Goal: Task Accomplishment & Management: Manage account settings

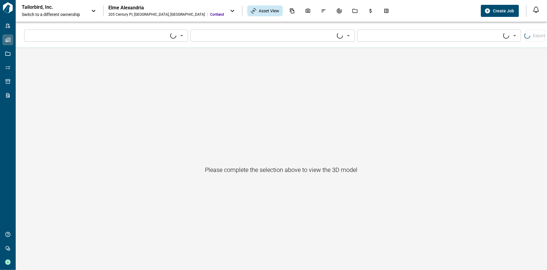
type input "****"
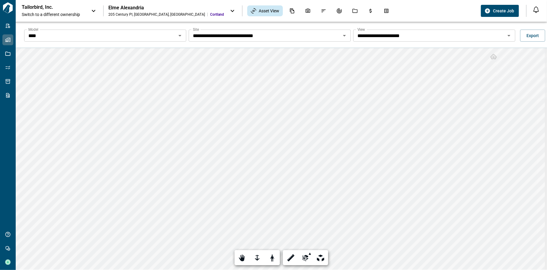
click at [422, 39] on input "**********" at bounding box center [429, 35] width 148 height 8
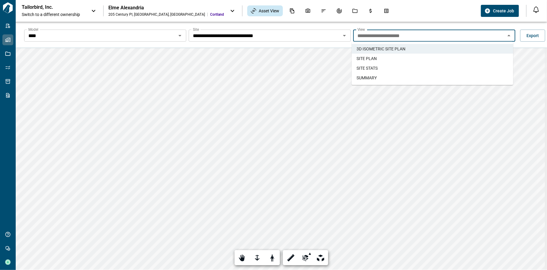
click at [417, 58] on li "SITE PLAN" at bounding box center [431, 59] width 161 height 10
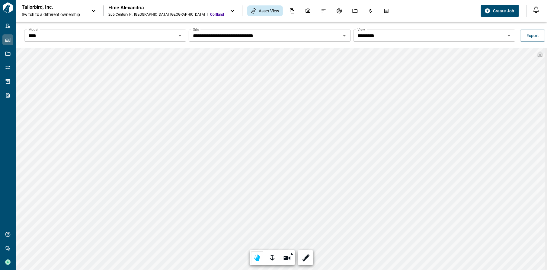
click at [65, 8] on p "Tailorbird, Inc." at bounding box center [49, 7] width 54 height 6
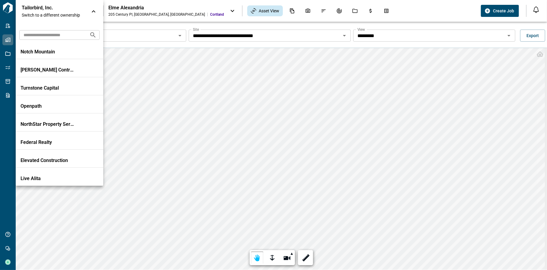
click at [53, 36] on input "text" at bounding box center [51, 34] width 65 height 11
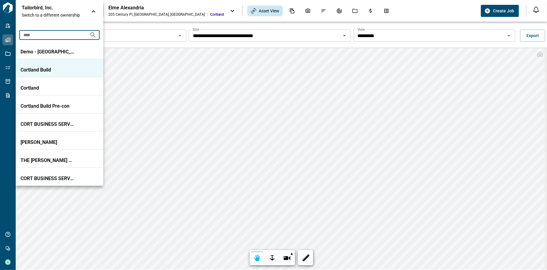
type input "****"
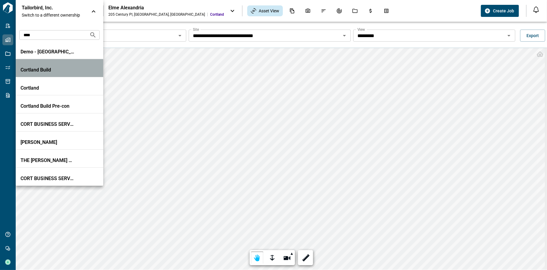
click at [70, 69] on p "Cortland Build" at bounding box center [48, 70] width 54 height 6
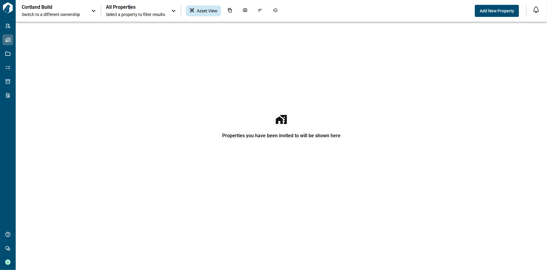
click at [130, 7] on span "All Properties" at bounding box center [135, 7] width 59 height 6
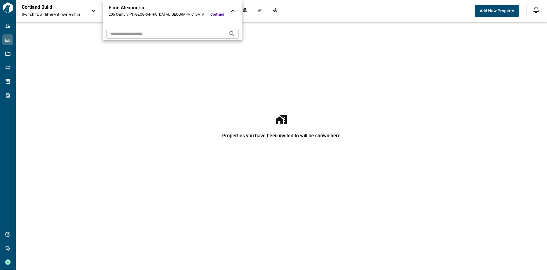
click at [41, 13] on div at bounding box center [273, 135] width 547 height 270
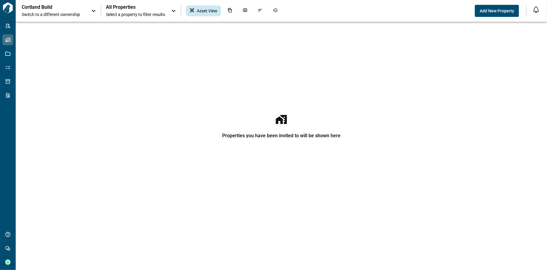
click at [48, 9] on p "Cortland Build" at bounding box center [49, 7] width 54 height 6
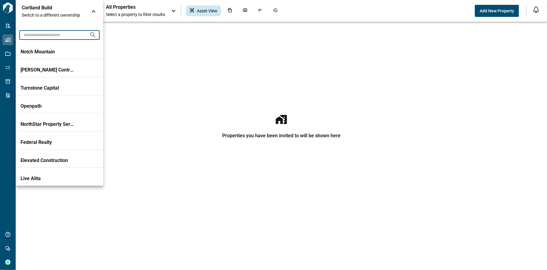
click at [51, 36] on input "text" at bounding box center [51, 34] width 65 height 11
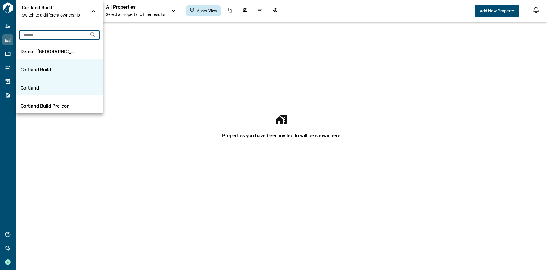
type input "******"
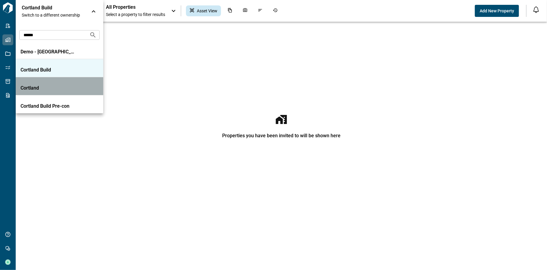
click at [56, 85] on p "Cortland" at bounding box center [48, 88] width 54 height 6
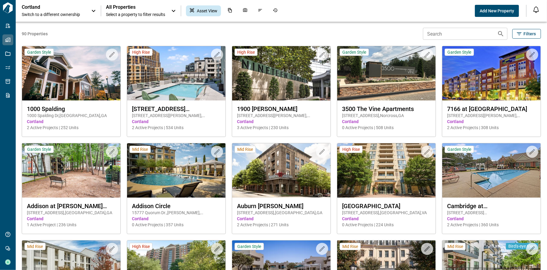
click at [64, 7] on p "Cortland" at bounding box center [49, 7] width 54 height 6
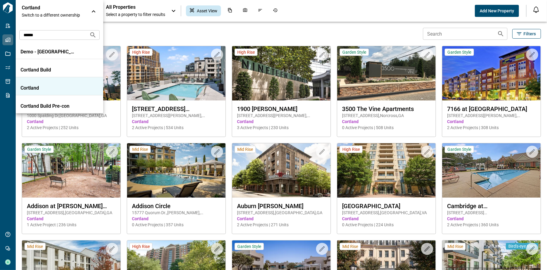
click at [49, 33] on input "******" at bounding box center [51, 34] width 65 height 11
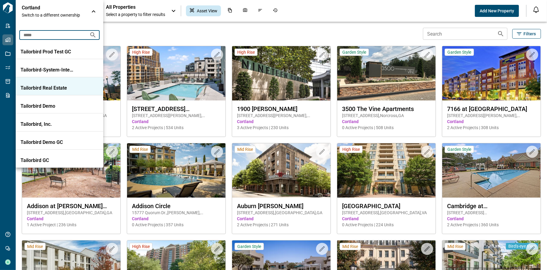
type input "*****"
click at [47, 86] on p "Tailorbird Real Estate" at bounding box center [48, 88] width 54 height 6
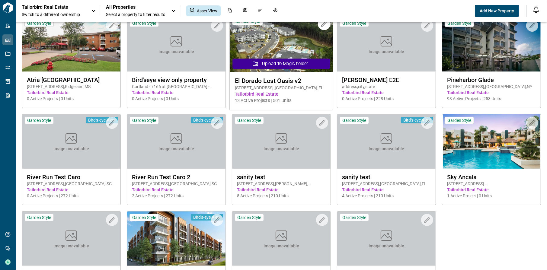
scroll to position [30, 0]
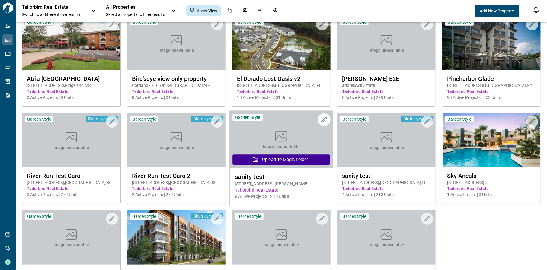
click at [276, 195] on span "8 Active Projects | 210 Units" at bounding box center [281, 196] width 93 height 6
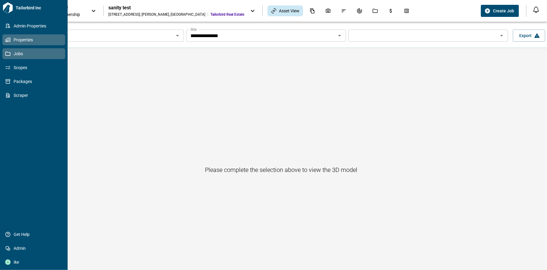
click at [10, 51] on icon at bounding box center [7, 53] width 5 height 5
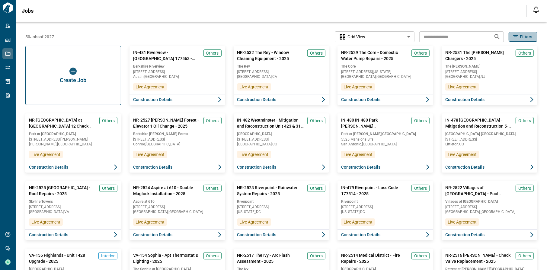
click at [526, 37] on span "Filters" at bounding box center [525, 37] width 12 height 6
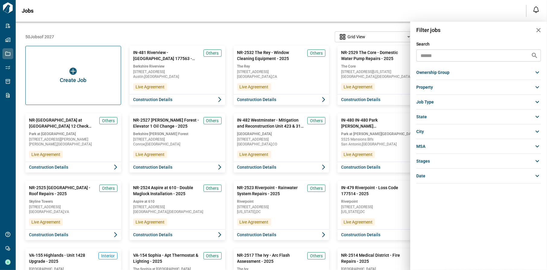
click at [455, 71] on div "ownership group" at bounding box center [478, 72] width 125 height 11
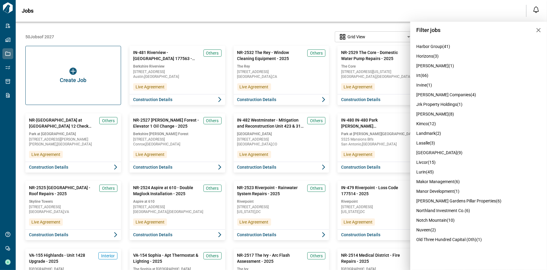
scroll to position [603, 0]
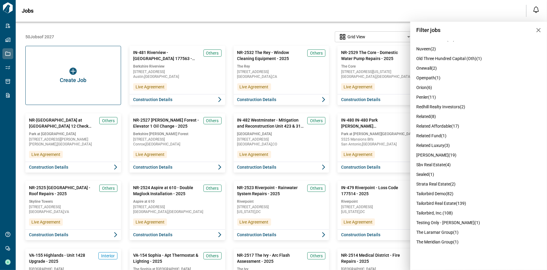
click at [435, 206] on span "tailorbird real estate (139)" at bounding box center [441, 203] width 50 height 5
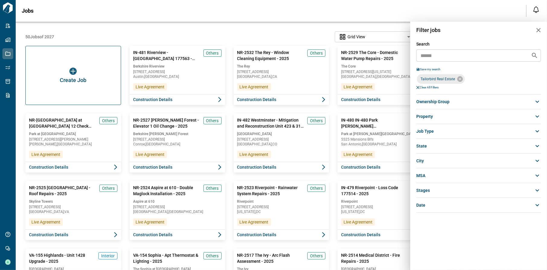
scroll to position [0, 0]
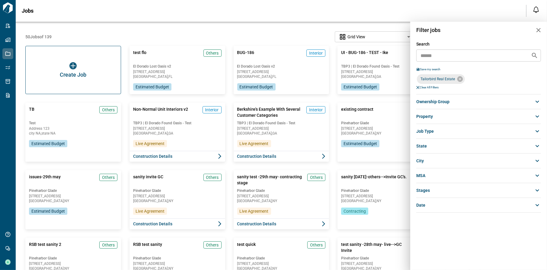
click at [442, 190] on div "stages" at bounding box center [478, 190] width 125 height 11
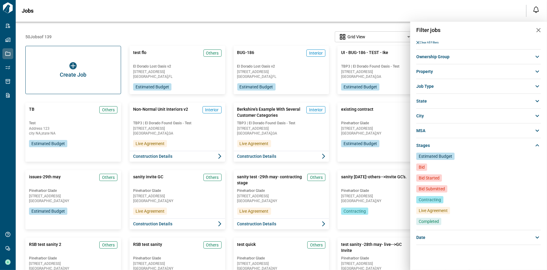
scroll to position [47, 0]
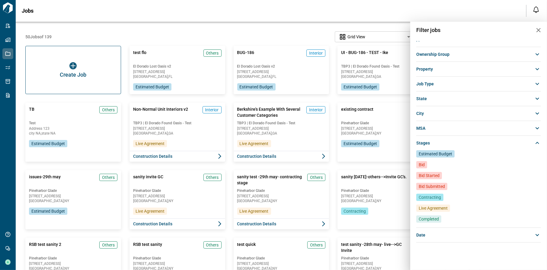
click at [439, 207] on span "Live Agreement" at bounding box center [432, 208] width 29 height 6
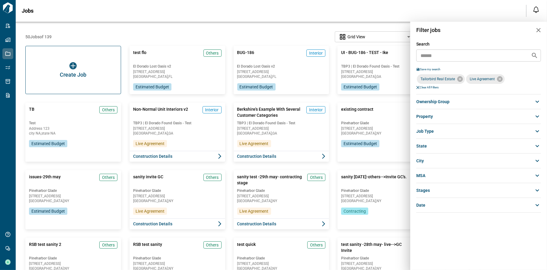
scroll to position [0, 0]
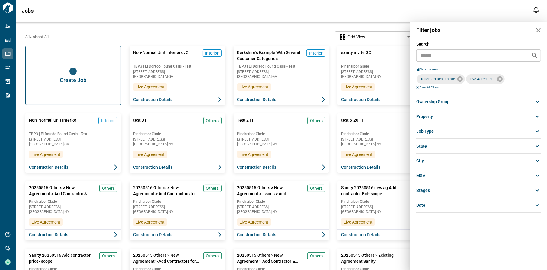
click at [300, 27] on div at bounding box center [273, 135] width 547 height 270
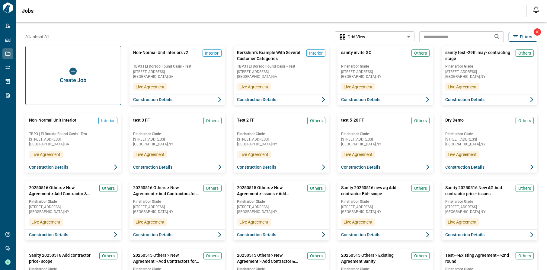
click at [513, 37] on icon "button" at bounding box center [515, 37] width 6 height 6
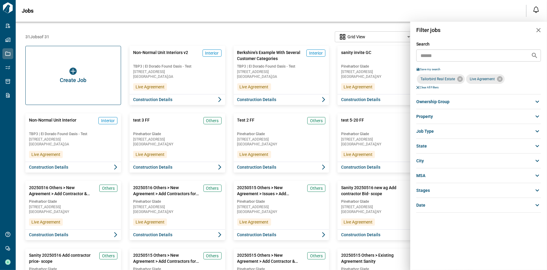
click at [281, 39] on div at bounding box center [273, 135] width 547 height 270
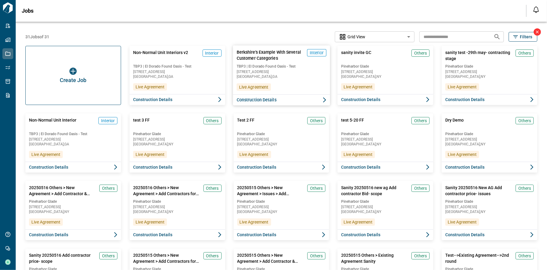
click at [286, 102] on button "Construction Details" at bounding box center [281, 99] width 97 height 11
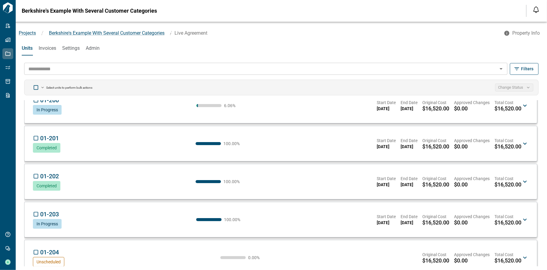
scroll to position [151, 0]
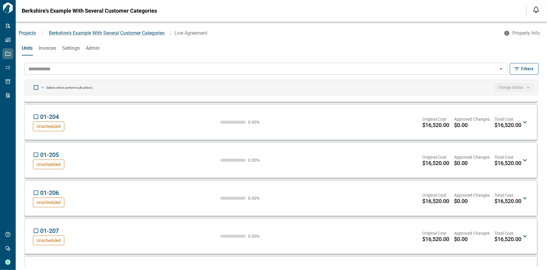
click at [91, 161] on div "01-205 TG Unscheduled 0.00 % Original Cost $16,520.00 Approved Changes $0.00 To…" at bounding box center [277, 160] width 488 height 18
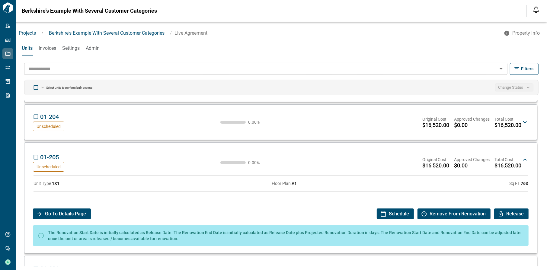
click at [389, 212] on span "Schedule" at bounding box center [399, 213] width 20 height 11
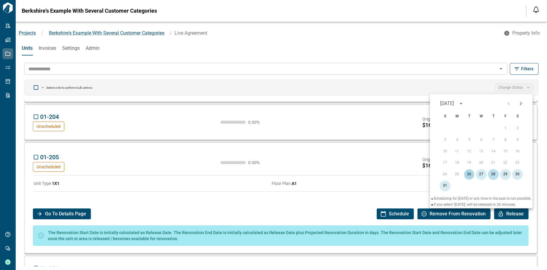
click at [497, 175] on button "28" at bounding box center [493, 174] width 11 height 11
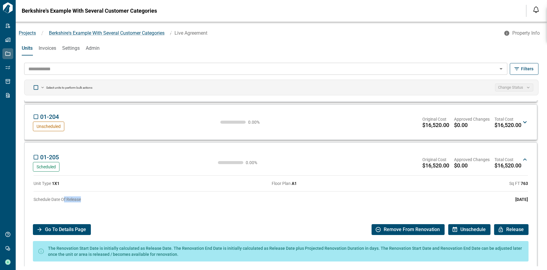
drag, startPoint x: 64, startPoint y: 199, endPoint x: 89, endPoint y: 196, distance: 25.2
click at [89, 196] on div "Schedule Date Of Release 08/28/2025" at bounding box center [280, 200] width 494 height 16
drag, startPoint x: 91, startPoint y: 199, endPoint x: 99, endPoint y: 198, distance: 8.2
click at [91, 199] on div "Schedule Date Of Release 08/28/2025" at bounding box center [280, 200] width 494 height 16
click at [131, 196] on div "Schedule Date Of Release 08/28/2025" at bounding box center [280, 200] width 494 height 16
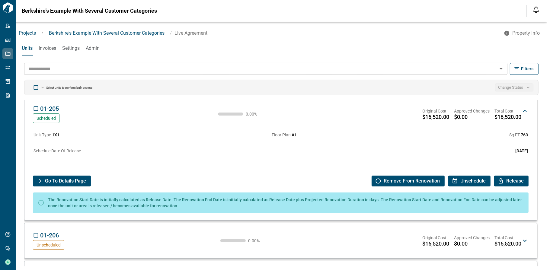
scroll to position [211, 0]
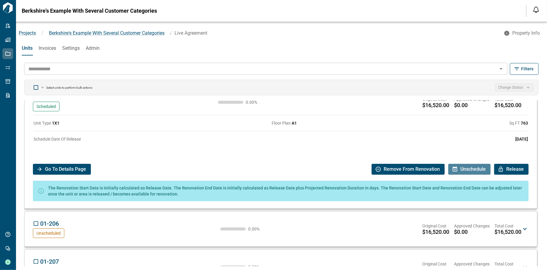
click at [469, 169] on span "Unschedule" at bounding box center [472, 169] width 25 height 11
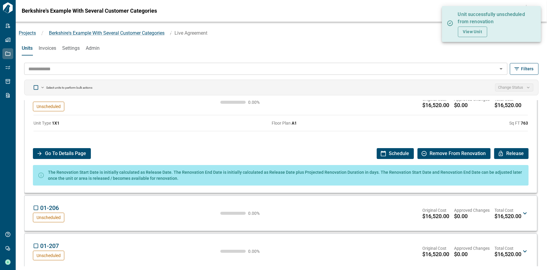
click at [432, 40] on div "Projects / Berkshire's Example With Several Customer Categories / Live Agreemen…" at bounding box center [281, 31] width 531 height 19
click at [328, 46] on div "Units Invoices Settings Admin" at bounding box center [281, 48] width 531 height 14
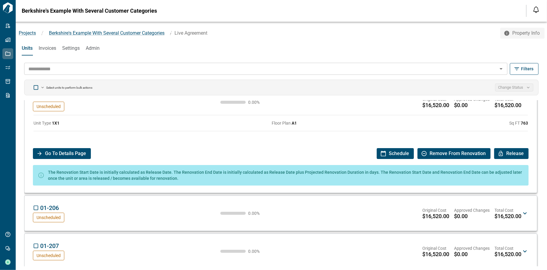
click at [504, 35] on icon "button" at bounding box center [506, 33] width 5 height 5
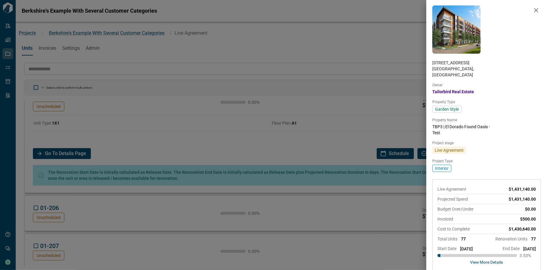
scroll to position [1, 0]
click at [487, 258] on button "View More Details" at bounding box center [486, 261] width 98 height 9
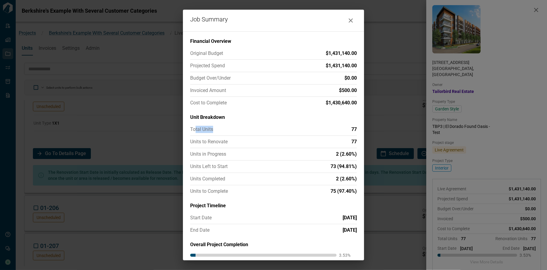
drag, startPoint x: 211, startPoint y: 129, endPoint x: 195, endPoint y: 130, distance: 16.4
click at [195, 130] on p "Total Units" at bounding box center [201, 129] width 23 height 7
drag, startPoint x: 215, startPoint y: 142, endPoint x: 200, endPoint y: 145, distance: 15.2
click at [201, 145] on p "Units to Renovate" at bounding box center [208, 141] width 37 height 7
drag, startPoint x: 214, startPoint y: 154, endPoint x: 208, endPoint y: 165, distance: 12.5
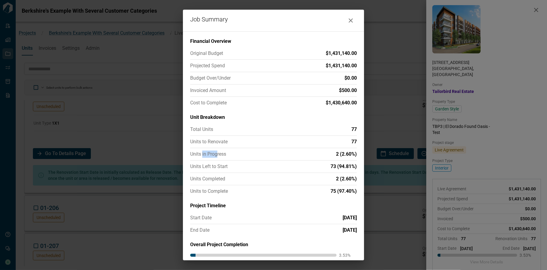
click at [202, 158] on div "Total Units 77 Units to Renovate 77 Units in Progress 2 (2.60%) Units Left to S…" at bounding box center [273, 160] width 167 height 69
drag, startPoint x: 219, startPoint y: 167, endPoint x: 206, endPoint y: 167, distance: 13.3
click at [206, 167] on p "Units Left to Start" at bounding box center [208, 166] width 37 height 7
click at [220, 179] on p "Units Completed" at bounding box center [207, 178] width 35 height 7
drag, startPoint x: 220, startPoint y: 179, endPoint x: 209, endPoint y: 179, distance: 11.5
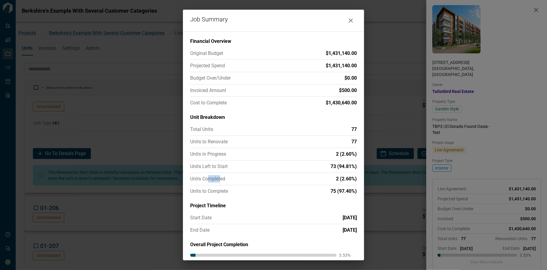
click at [209, 179] on p "Units Completed" at bounding box center [207, 178] width 35 height 7
drag, startPoint x: 222, startPoint y: 191, endPoint x: 256, endPoint y: 183, distance: 34.5
click at [223, 191] on p "Units to Complete" at bounding box center [209, 191] width 38 height 7
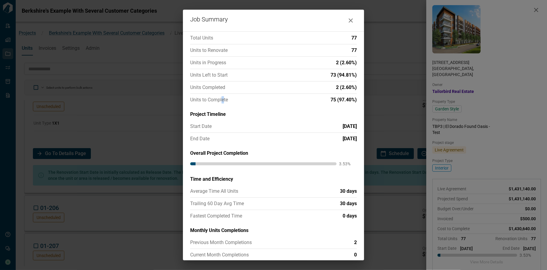
scroll to position [95, 0]
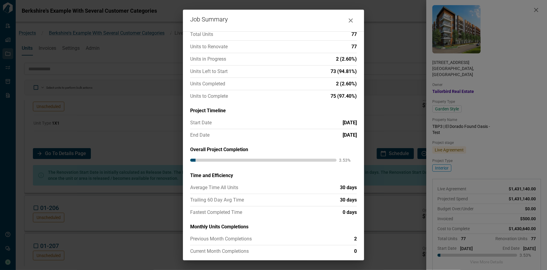
click at [216, 123] on div "Start Date 05/29/2025" at bounding box center [273, 122] width 167 height 7
drag, startPoint x: 215, startPoint y: 122, endPoint x: 205, endPoint y: 132, distance: 13.7
click at [198, 123] on div "Start Date 05/29/2025" at bounding box center [273, 122] width 167 height 7
drag, startPoint x: 206, startPoint y: 135, endPoint x: 191, endPoint y: 137, distance: 14.9
click at [191, 137] on p "End Date" at bounding box center [199, 135] width 19 height 7
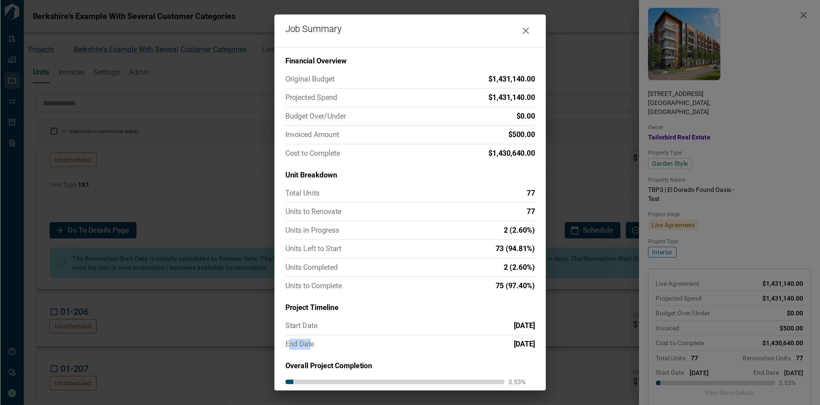
scroll to position [0, 0]
click at [350, 21] on icon "button" at bounding box center [350, 20] width 4 height 4
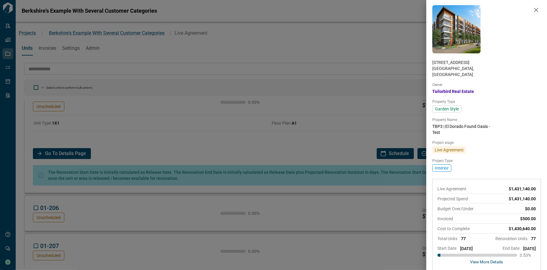
click at [533, 11] on icon "button" at bounding box center [535, 9] width 7 height 7
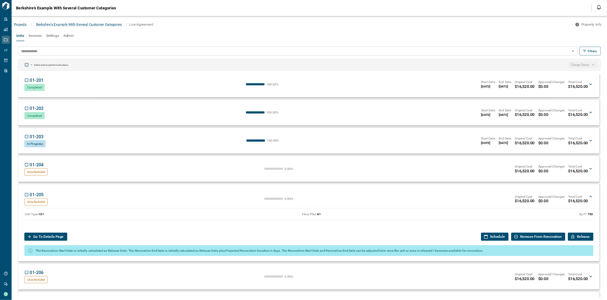
scroll to position [45, 0]
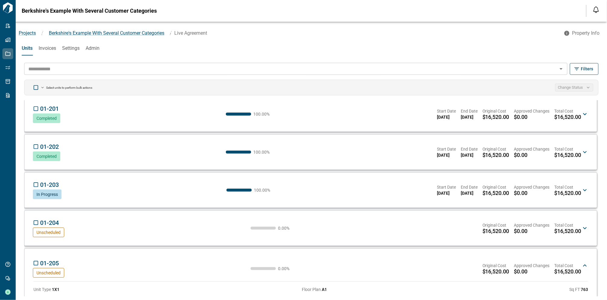
drag, startPoint x: 52, startPoint y: 47, endPoint x: 127, endPoint y: 108, distance: 97.2
click at [52, 47] on span "Invoices" at bounding box center [47, 48] width 17 height 6
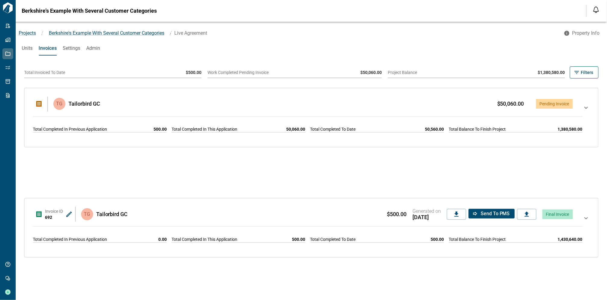
click at [68, 47] on span "Settings" at bounding box center [71, 48] width 17 height 6
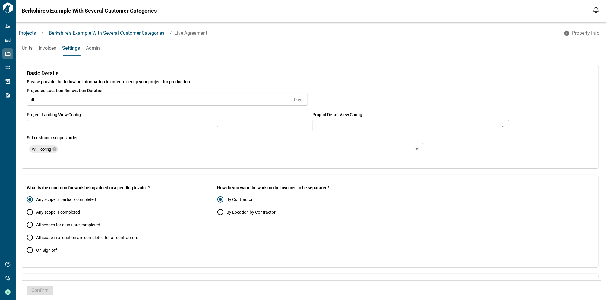
type input "**********"
click at [100, 50] on span "Admin" at bounding box center [93, 48] width 14 height 6
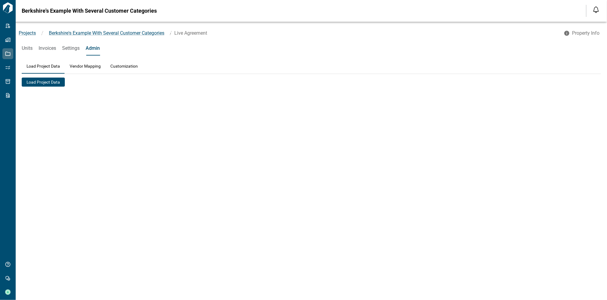
click at [28, 46] on span "Units" at bounding box center [27, 48] width 11 height 6
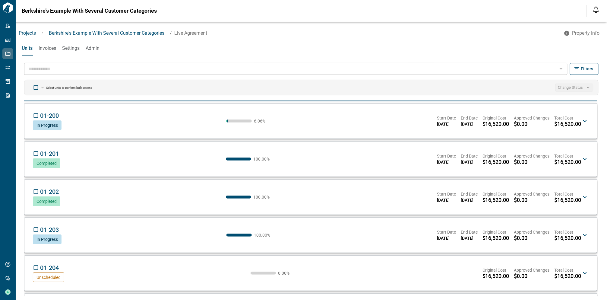
click at [96, 47] on span "Admin" at bounding box center [93, 48] width 14 height 6
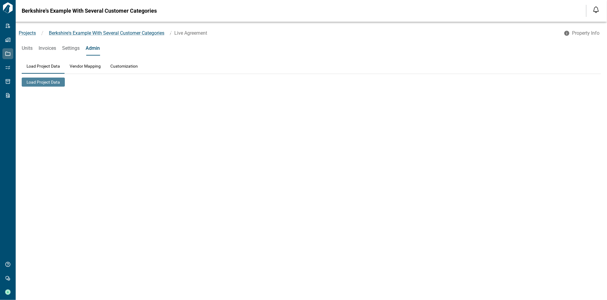
click at [57, 84] on button "Load Project Data" at bounding box center [43, 82] width 43 height 9
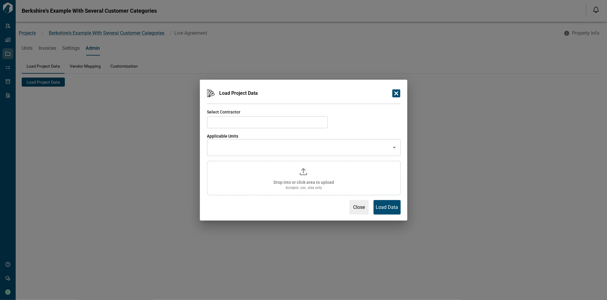
click at [241, 119] on input "text" at bounding box center [267, 122] width 116 height 8
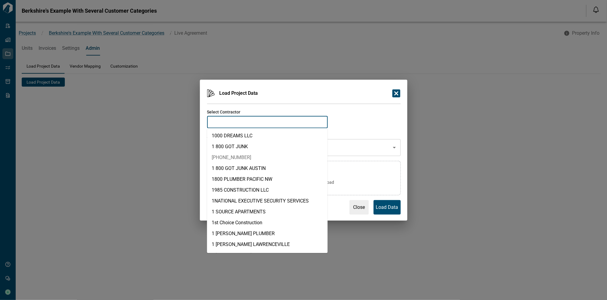
click at [253, 158] on li "1-800-GOT-JUNK" at bounding box center [267, 157] width 121 height 11
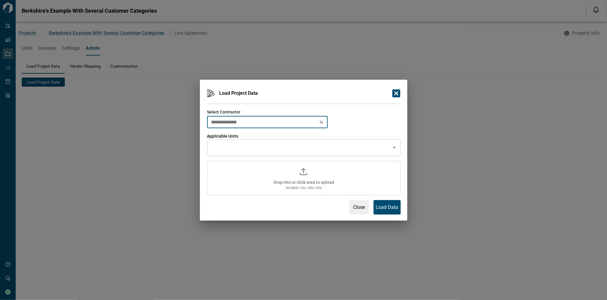
click at [246, 145] on input "text" at bounding box center [299, 147] width 179 height 11
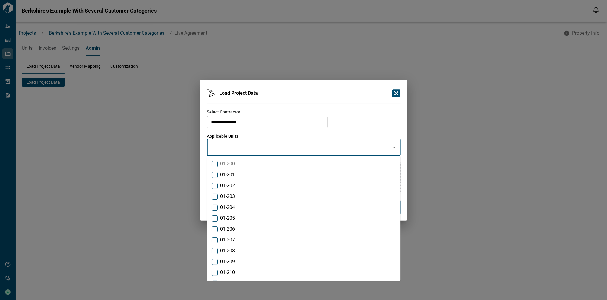
click at [347, 125] on div "**********" at bounding box center [301, 116] width 199 height 24
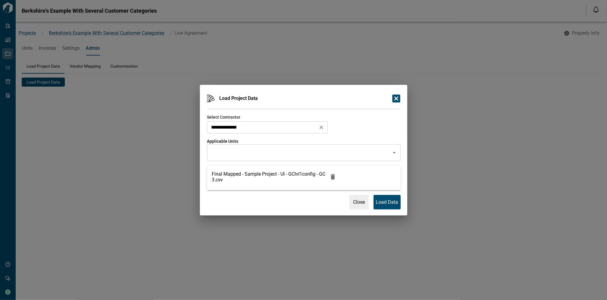
click at [261, 127] on input "**********" at bounding box center [262, 127] width 107 height 8
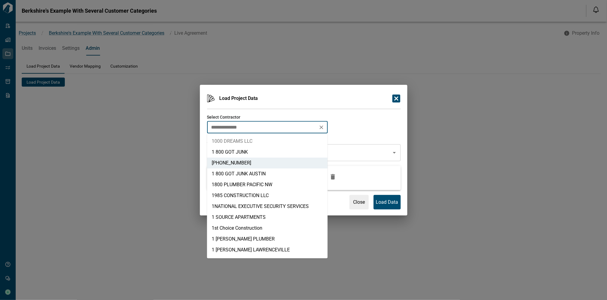
click at [265, 138] on li "1000 DREAMS LLC" at bounding box center [267, 141] width 121 height 11
type input "**********"
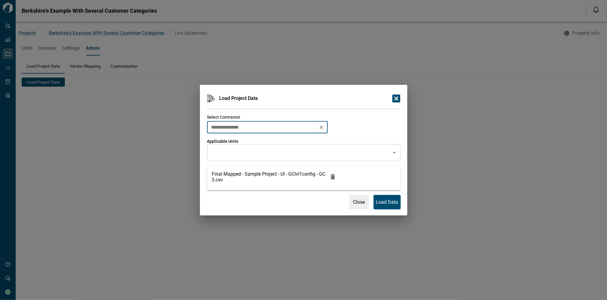
click at [250, 150] on input "text" at bounding box center [299, 152] width 179 height 11
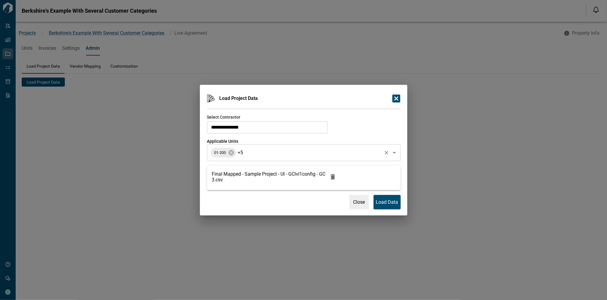
click at [297, 154] on input "text" at bounding box center [312, 152] width 137 height 11
click at [270, 155] on input "text" at bounding box center [312, 152] width 137 height 11
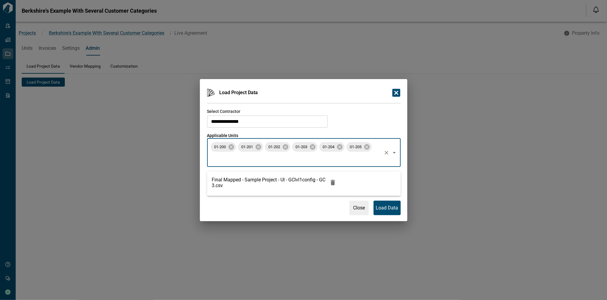
click at [308, 157] on input "text" at bounding box center [295, 158] width 171 height 11
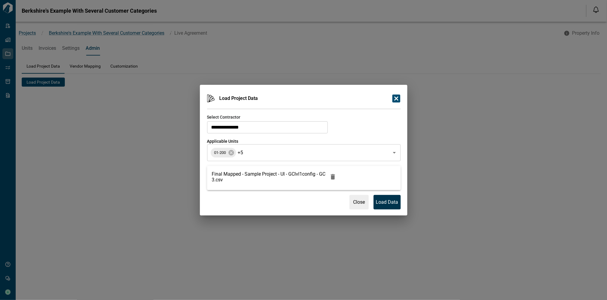
click at [386, 209] on div "**********" at bounding box center [304, 150] width 208 height 131
click at [392, 202] on p "Load Data" at bounding box center [387, 202] width 22 height 7
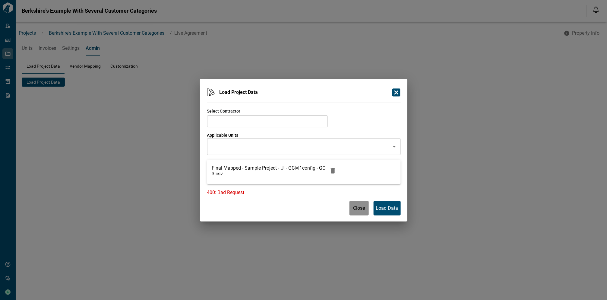
click at [359, 211] on p "Close" at bounding box center [359, 208] width 12 height 7
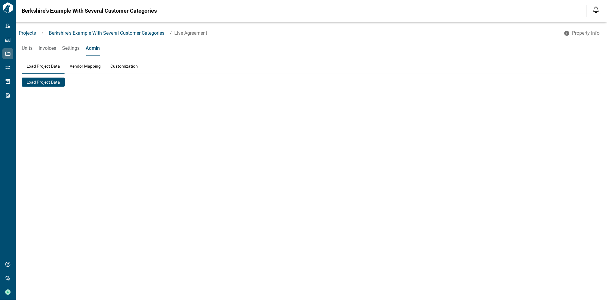
click at [24, 49] on span "Units" at bounding box center [27, 48] width 11 height 6
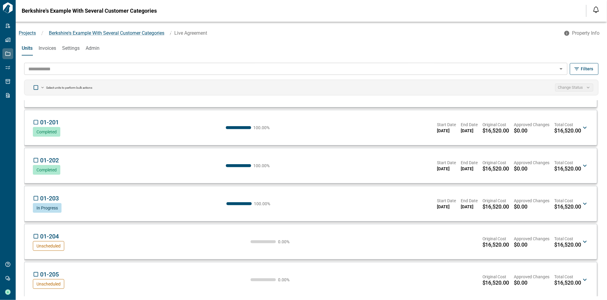
scroll to position [33, 0]
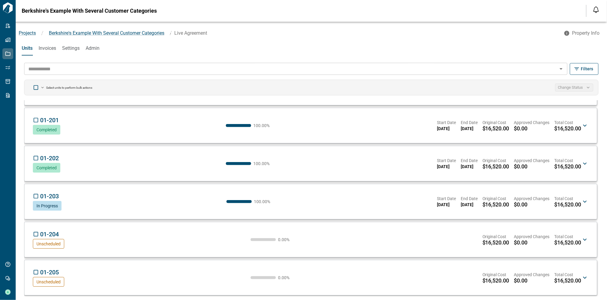
click at [129, 236] on div "01-204 TG Unscheduled 0.00 % Original Cost $16,520.00 Approved Changes $0.00 To…" at bounding box center [307, 239] width 549 height 18
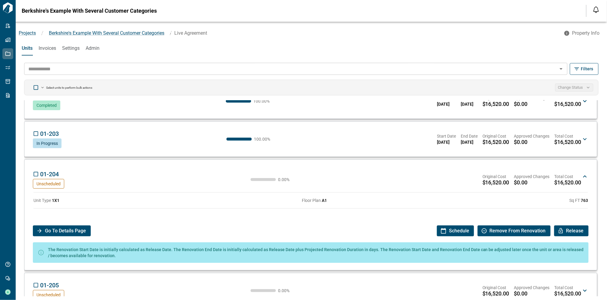
scroll to position [100, 0]
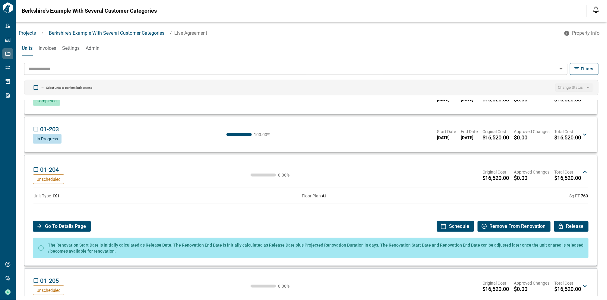
click at [74, 229] on span "Go To Details Page" at bounding box center [65, 226] width 41 height 11
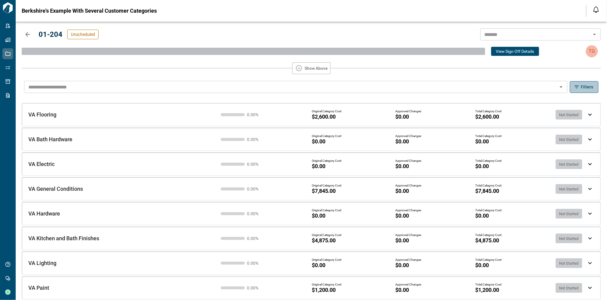
click at [546, 86] on icon "button" at bounding box center [577, 87] width 6 height 6
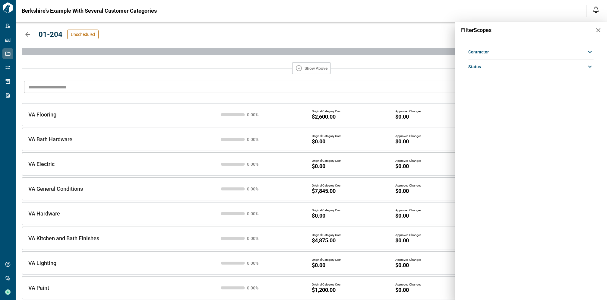
click at [542, 52] on div "Contractor" at bounding box center [531, 51] width 125 height 11
click at [418, 26] on div at bounding box center [303, 150] width 607 height 300
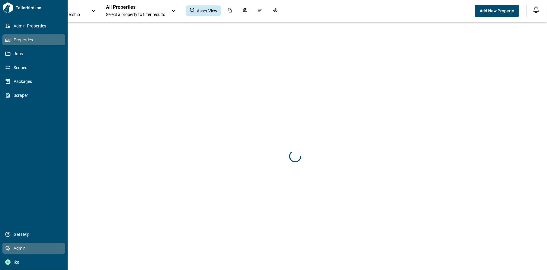
click at [21, 250] on span "Admin" at bounding box center [35, 248] width 49 height 6
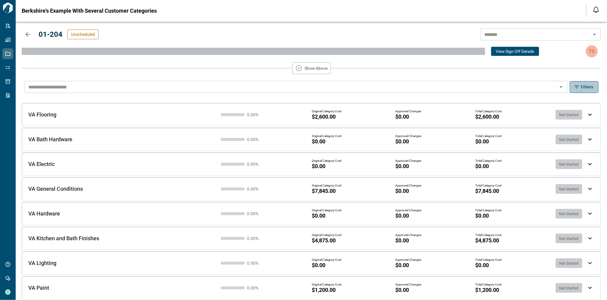
click at [591, 88] on span "Filters" at bounding box center [587, 87] width 12 height 6
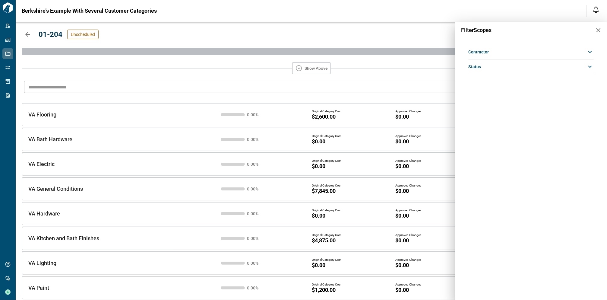
click at [526, 55] on div "Contractor" at bounding box center [531, 51] width 125 height 11
click at [403, 61] on div at bounding box center [303, 150] width 607 height 300
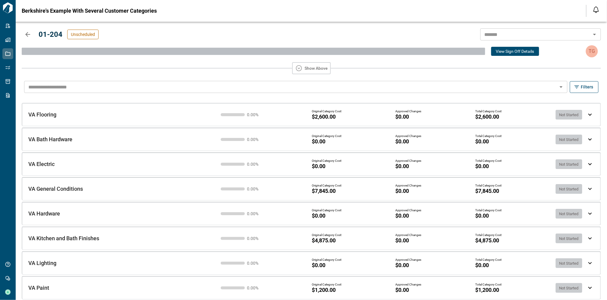
click at [28, 32] on icon "button" at bounding box center [27, 34] width 5 height 5
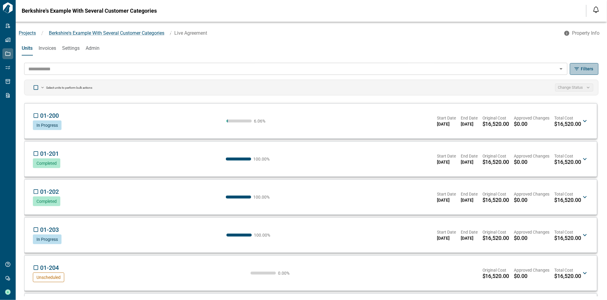
click at [592, 67] on span "Filters" at bounding box center [587, 69] width 12 height 6
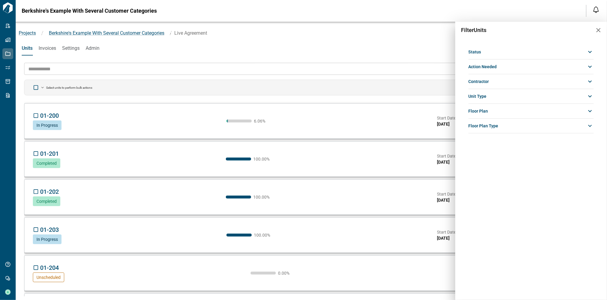
click at [515, 81] on div "Contractor" at bounding box center [531, 81] width 125 height 11
click at [421, 39] on div at bounding box center [303, 150] width 607 height 300
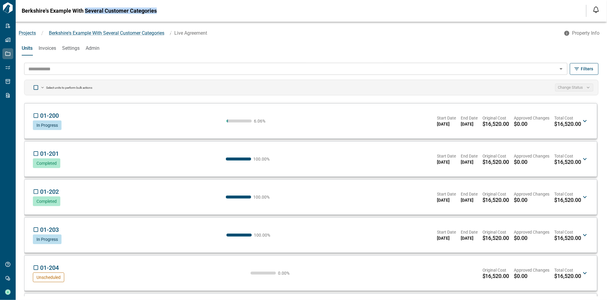
drag, startPoint x: 88, startPoint y: 12, endPoint x: 167, endPoint y: 14, distance: 78.8
click at [163, 14] on div "Berkshire's Example With Several Customer Categories Notifications *** ****** *…" at bounding box center [303, 11] width 607 height 22
click at [175, 12] on div "Berkshire's Example With Several Customer Categories Notifications *** ****** *…" at bounding box center [303, 11] width 607 height 22
click at [100, 46] on span "Admin" at bounding box center [93, 48] width 14 height 6
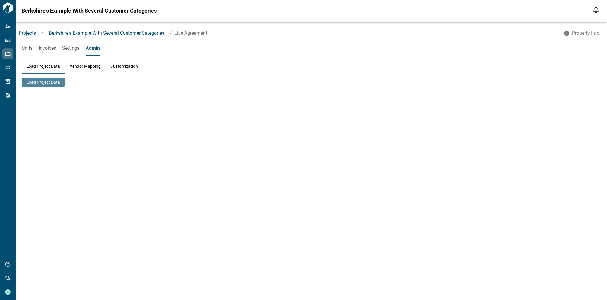
click at [44, 80] on button "Load Project Data" at bounding box center [43, 82] width 43 height 9
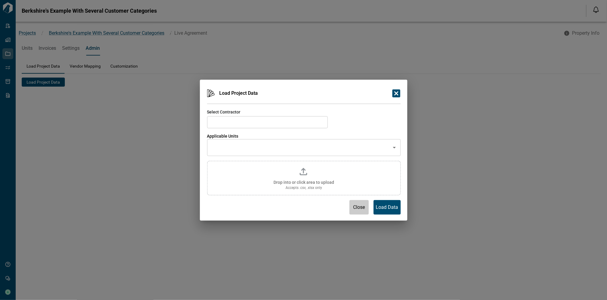
click at [352, 208] on button "Close" at bounding box center [359, 207] width 19 height 14
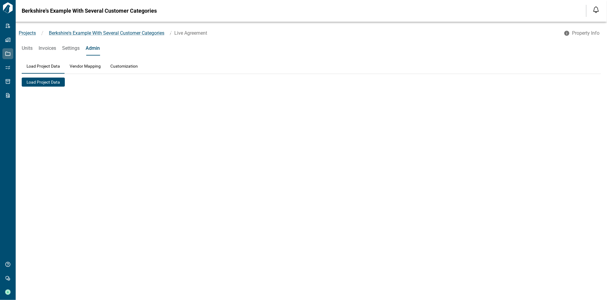
click at [27, 49] on span "Units" at bounding box center [27, 48] width 11 height 6
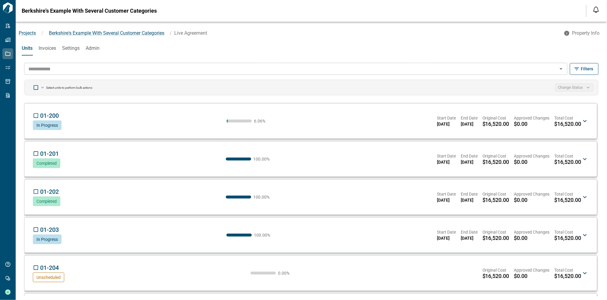
click at [151, 128] on div "01-200 TG In Progress 6.06 % Start Date 07/24/2025 End Date 08/14/2025 Original…" at bounding box center [307, 121] width 549 height 18
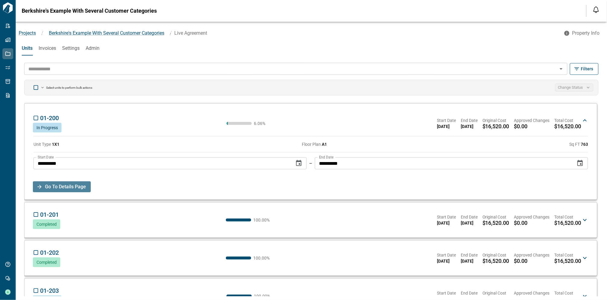
click at [78, 185] on span "Go To Details Page" at bounding box center [65, 186] width 41 height 11
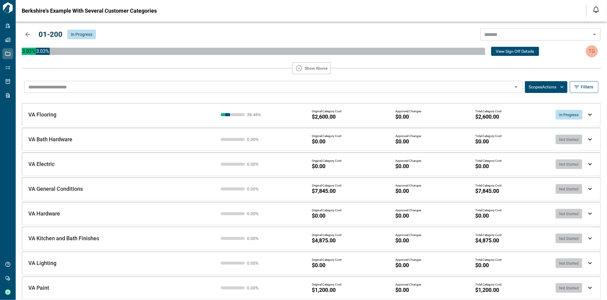
click at [152, 119] on div "VA Flooring VA Flooring 38.46 % Original Category Cost $2,600.00 Approved Chang…" at bounding box center [304, 109] width 570 height 25
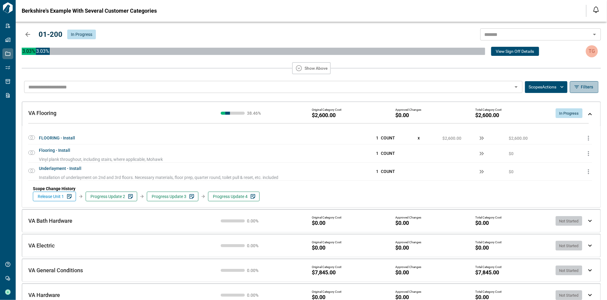
click at [584, 85] on span "Filters" at bounding box center [587, 87] width 12 height 6
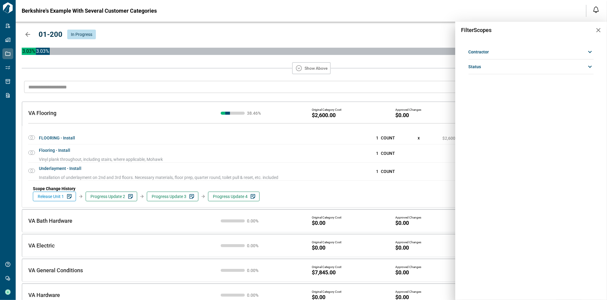
click at [514, 69] on div "Status" at bounding box center [531, 66] width 125 height 11
click at [602, 31] on button "button" at bounding box center [599, 30] width 12 height 12
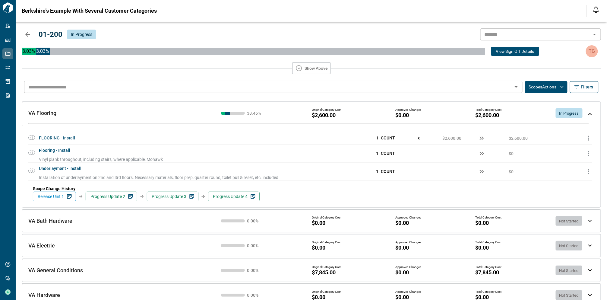
click at [160, 112] on div "VA Flooring VA Flooring" at bounding box center [118, 113] width 180 height 6
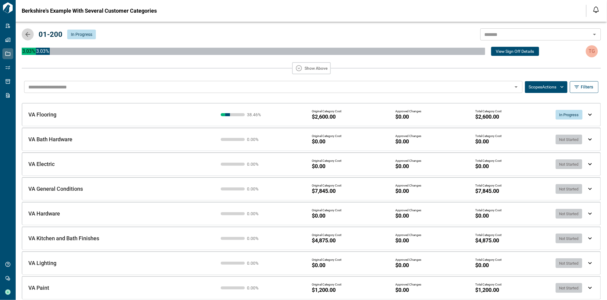
click at [30, 38] on button "button" at bounding box center [28, 34] width 12 height 12
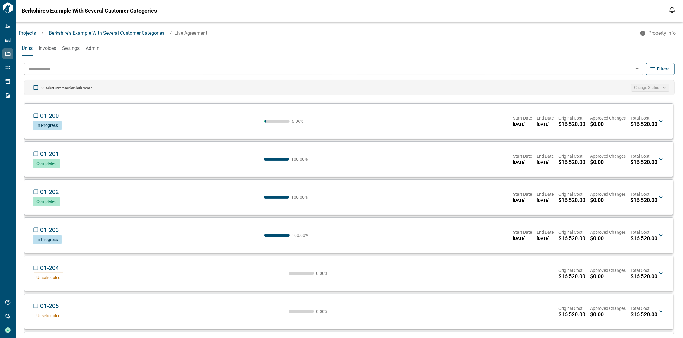
click at [331, 49] on div "Units Invoices Settings Admin" at bounding box center [350, 48] width 668 height 14
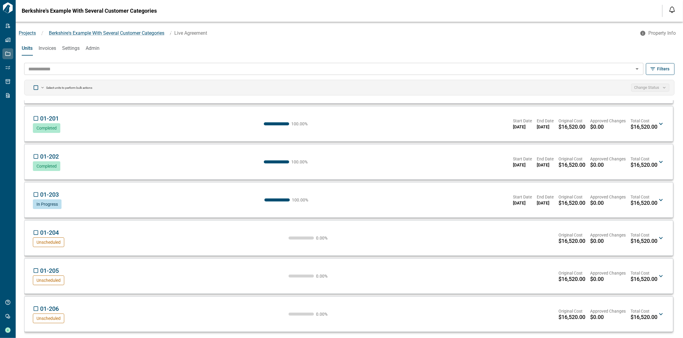
scroll to position [38, 0]
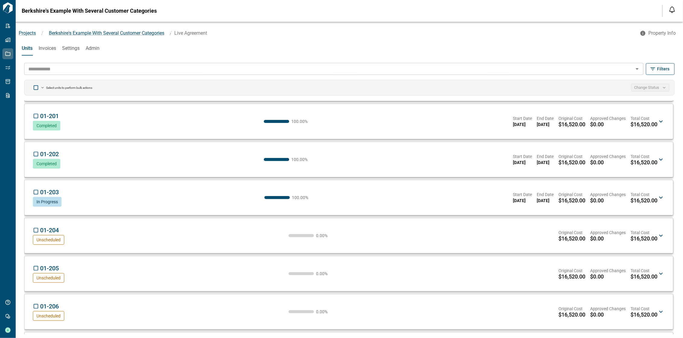
click at [201, 230] on div "01-204 TG Unscheduled 0.00 % Original Cost $16,520.00 Approved Changes $0.00 To…" at bounding box center [345, 235] width 625 height 18
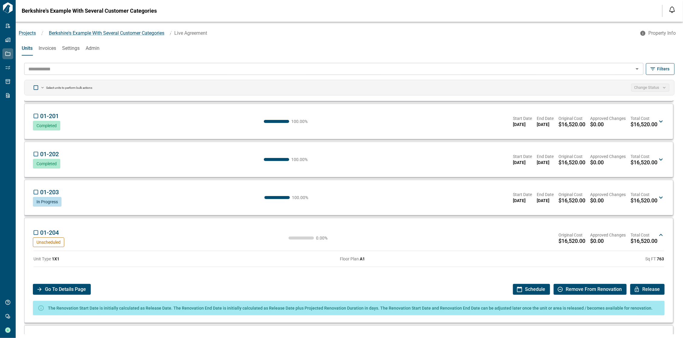
click at [607, 291] on span "Release" at bounding box center [651, 289] width 17 height 11
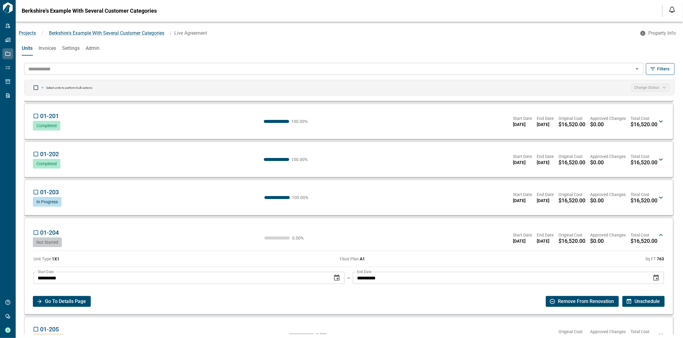
click at [82, 300] on span "Go To Details Page" at bounding box center [65, 301] width 41 height 11
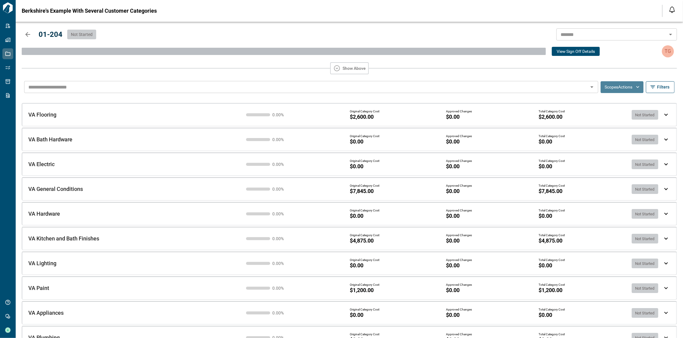
click at [607, 85] on icon "button" at bounding box center [638, 87] width 6 height 6
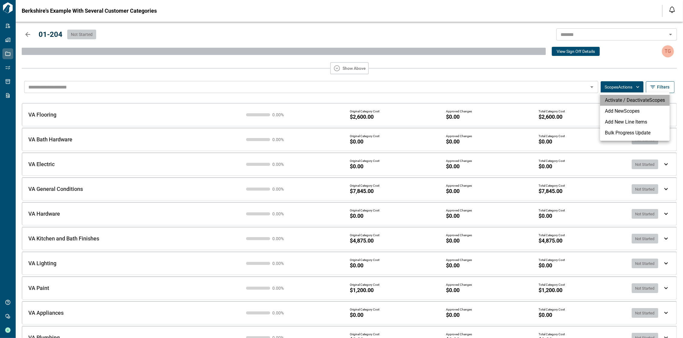
click at [607, 99] on li "Activate / Deactivate Scopes" at bounding box center [635, 100] width 70 height 11
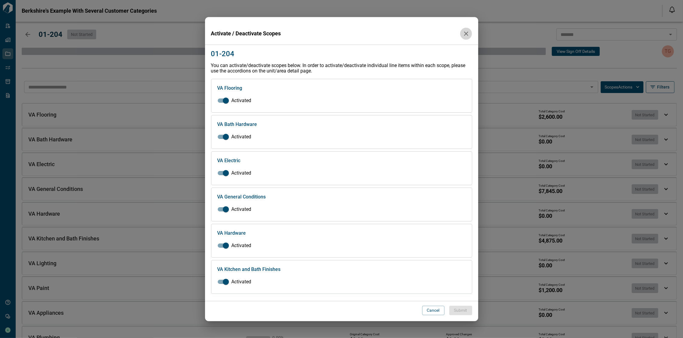
click at [464, 31] on icon "button" at bounding box center [466, 33] width 7 height 7
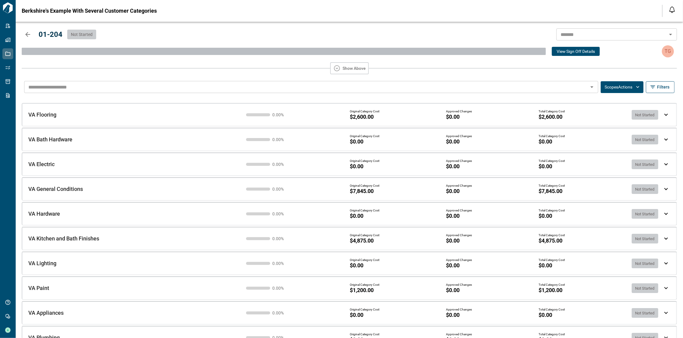
click at [26, 35] on icon "button" at bounding box center [27, 34] width 5 height 5
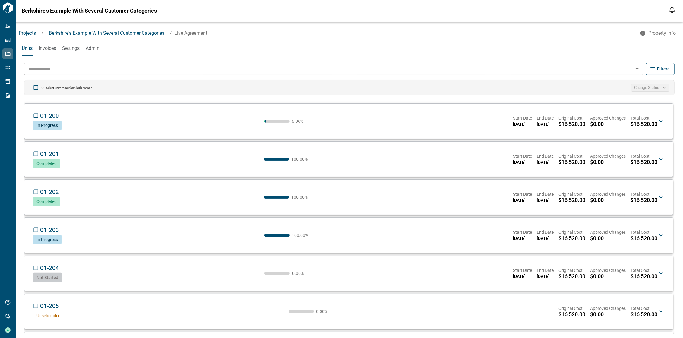
click at [51, 48] on span "Invoices" at bounding box center [47, 48] width 17 height 6
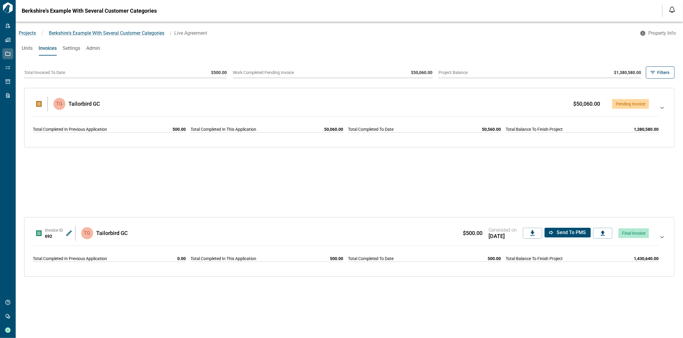
click at [491, 102] on div "$50,060.00 Pending Invoice" at bounding box center [376, 104] width 547 height 10
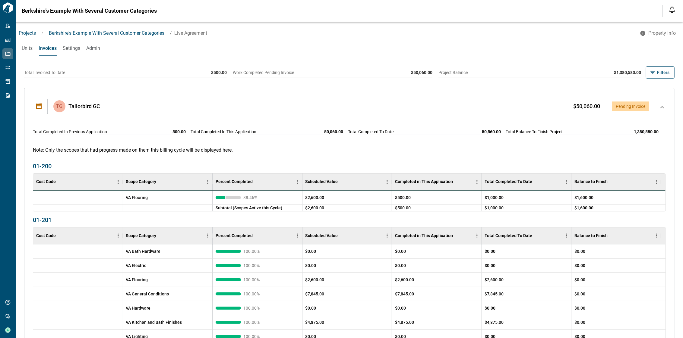
click at [70, 51] on span "Settings" at bounding box center [71, 48] width 17 height 6
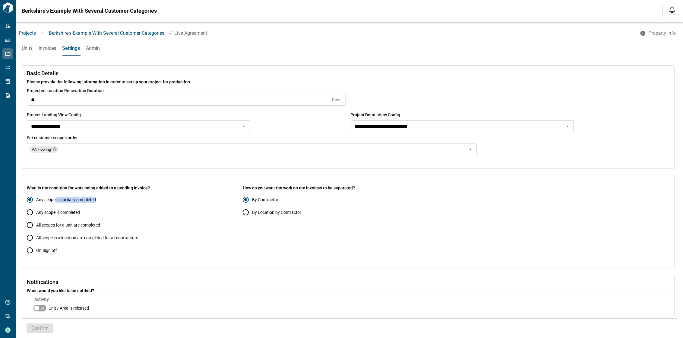
drag, startPoint x: 56, startPoint y: 202, endPoint x: 104, endPoint y: 202, distance: 47.7
click at [104, 202] on label "Any scope is partially completed" at bounding box center [129, 199] width 211 height 13
click at [88, 200] on span "Any scope is partially completed" at bounding box center [66, 199] width 60 height 6
click at [65, 202] on span "Any scope is partially completed" at bounding box center [66, 199] width 60 height 6
click at [90, 200] on span "Any scope is partially completed" at bounding box center [66, 199] width 60 height 6
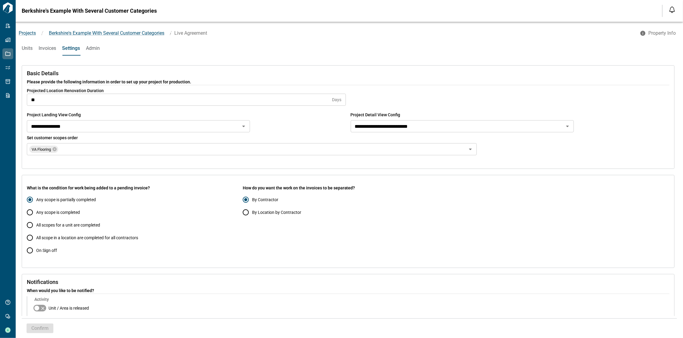
click at [50, 48] on span "Invoices" at bounding box center [47, 48] width 17 height 6
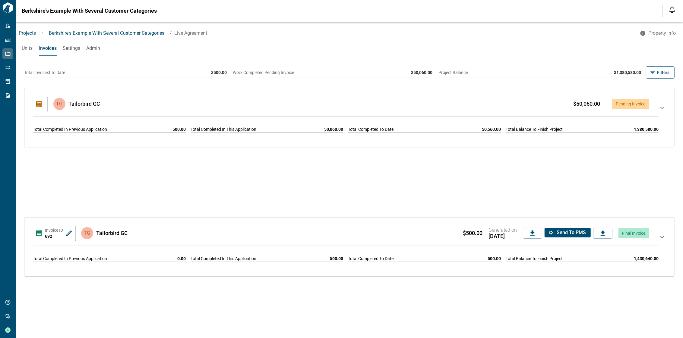
click at [462, 99] on div "$50,060.00 Pending Invoice" at bounding box center [376, 104] width 547 height 10
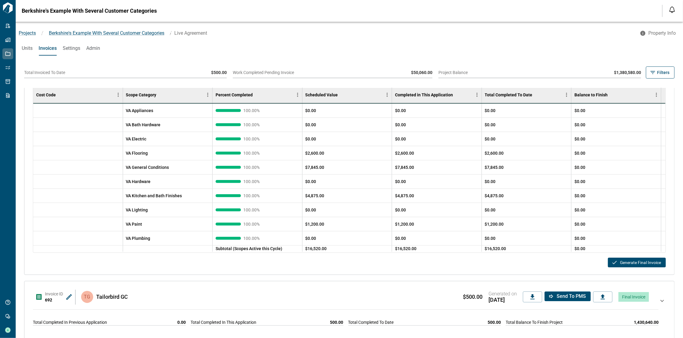
scroll to position [477, 0]
click at [519, 265] on div "Generate Final Invoice" at bounding box center [349, 262] width 638 height 14
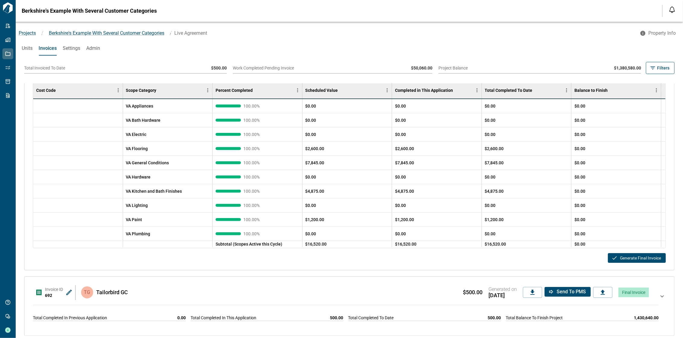
click at [388, 294] on div "$500.00 Generated on 07/25/2025 Send to PMS Final Invoice" at bounding box center [389, 292] width 519 height 12
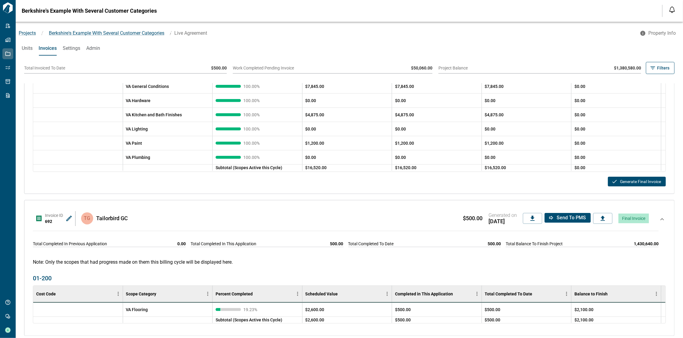
scroll to position [553, 0]
click at [531, 221] on icon "button" at bounding box center [532, 217] width 7 height 7
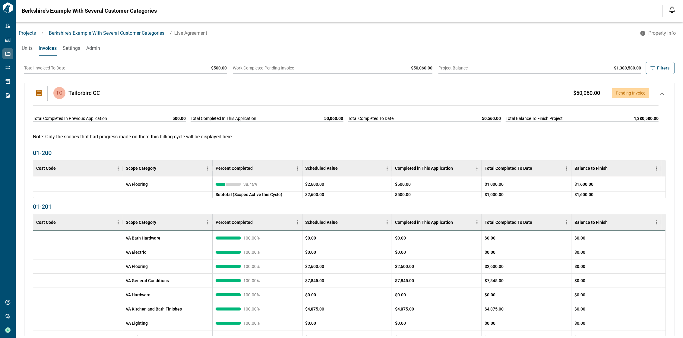
scroll to position [0, 0]
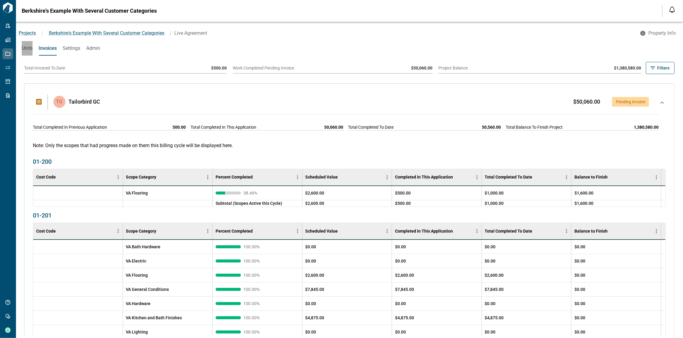
click at [22, 47] on span "Units" at bounding box center [27, 48] width 11 height 6
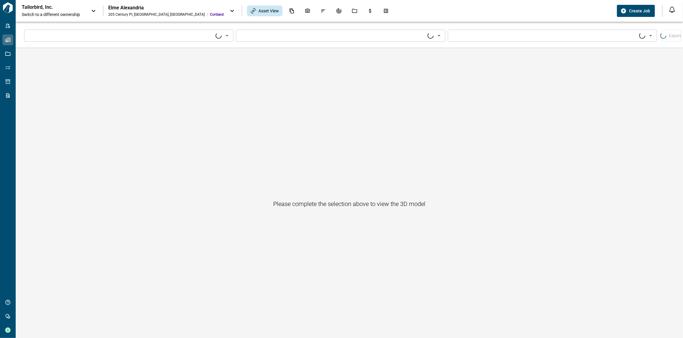
type input "****"
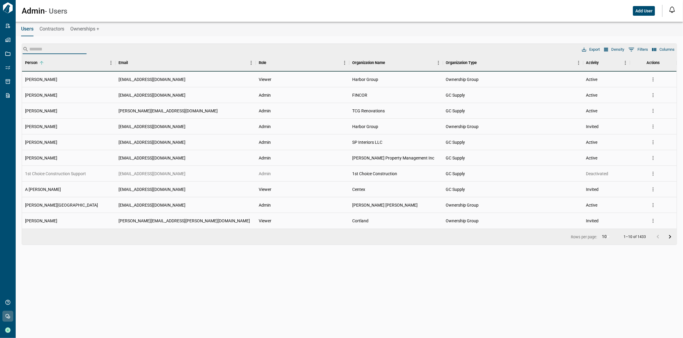
click at [49, 47] on input "Search" at bounding box center [53, 49] width 48 height 10
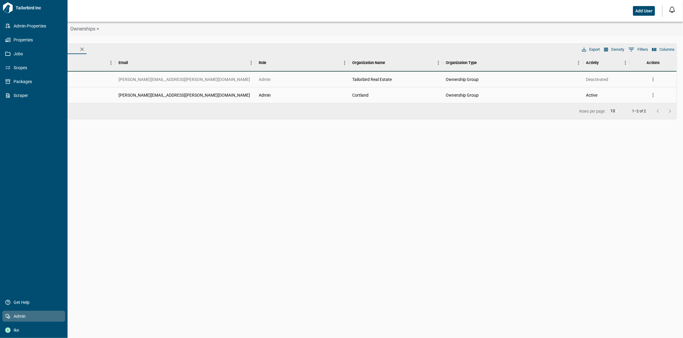
type input "*******"
